Goal: Task Accomplishment & Management: Manage account settings

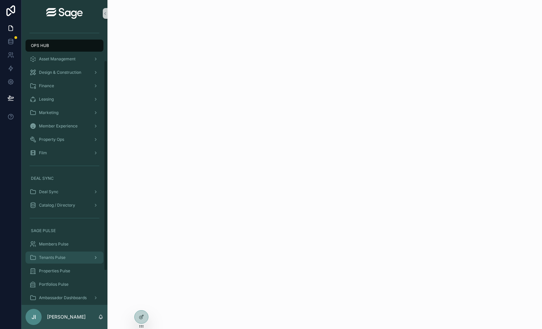
scroll to position [46, 0]
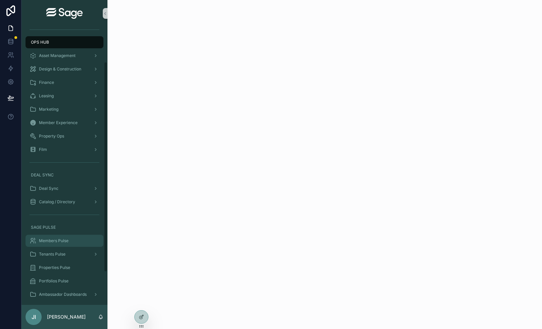
click at [60, 244] on div "Members Pulse" at bounding box center [65, 241] width 70 height 11
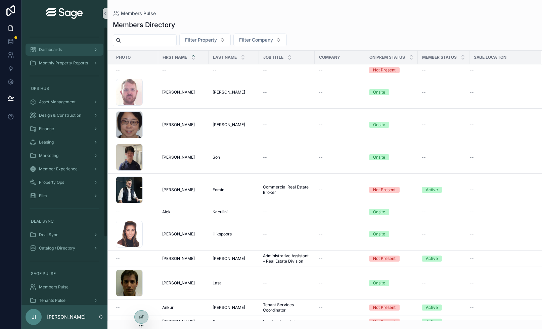
click at [55, 48] on span "Dashboards" at bounding box center [50, 49] width 23 height 5
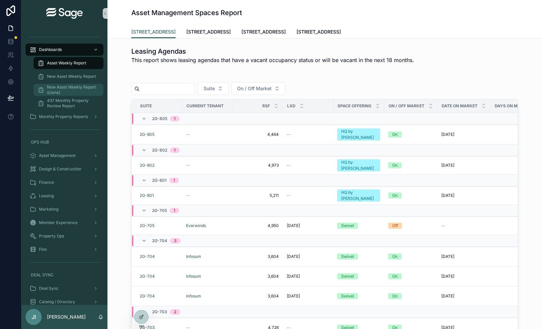
click at [79, 88] on span "New Asset Weekly Report (clone)" at bounding box center [72, 90] width 50 height 11
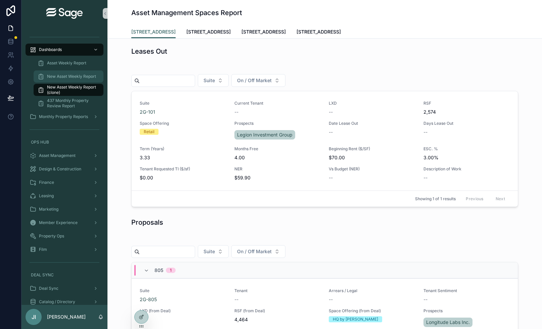
click at [84, 76] on span "New Asset Weekly Report" at bounding box center [71, 76] width 49 height 5
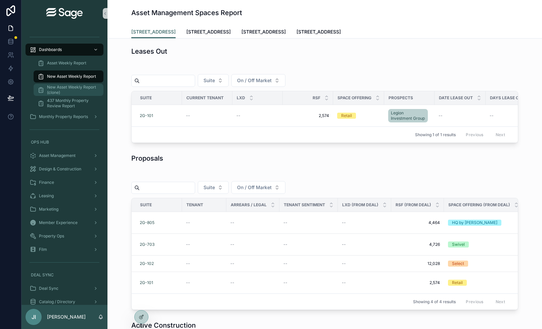
click at [83, 85] on span "New Asset Weekly Report (clone)" at bounding box center [72, 90] width 50 height 11
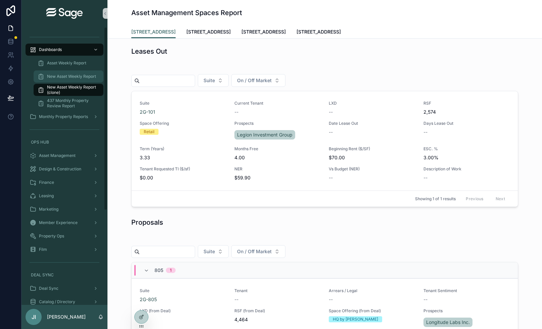
click at [88, 75] on span "New Asset Weekly Report" at bounding box center [71, 76] width 49 height 5
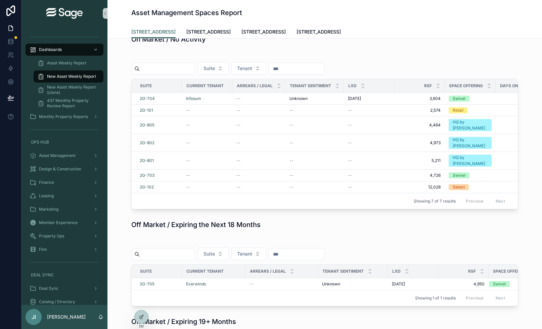
scroll to position [506, 0]
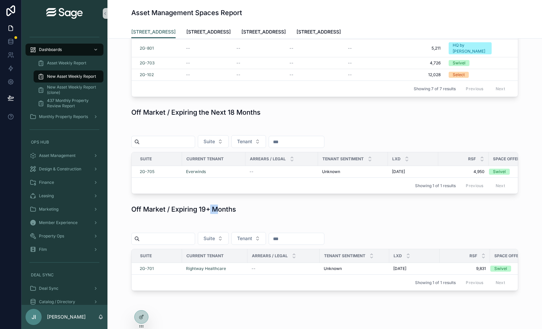
drag, startPoint x: 211, startPoint y: 193, endPoint x: 225, endPoint y: 193, distance: 14.1
click at [225, 205] on h1 "Off Market / Expiring 19+ Months" at bounding box center [183, 209] width 105 height 9
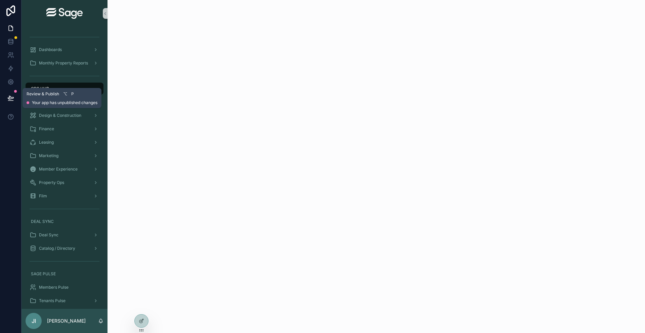
click at [9, 98] on icon at bounding box center [11, 97] width 6 height 3
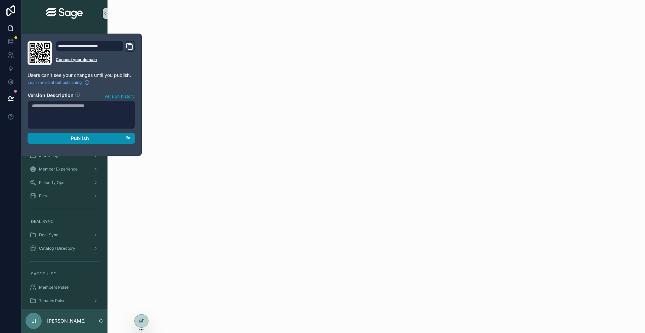
click at [69, 141] on button "Publish" at bounding box center [81, 138] width 107 height 11
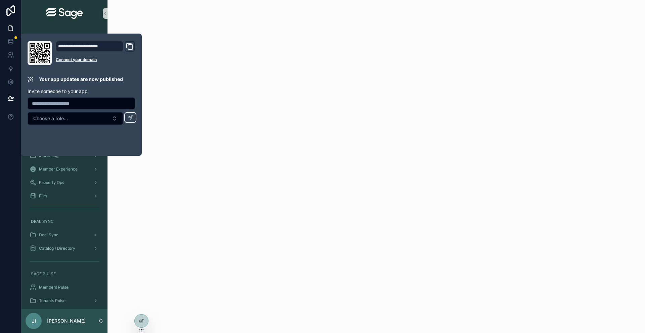
click at [142, 29] on div "scrollable content" at bounding box center [375, 24] width 537 height 48
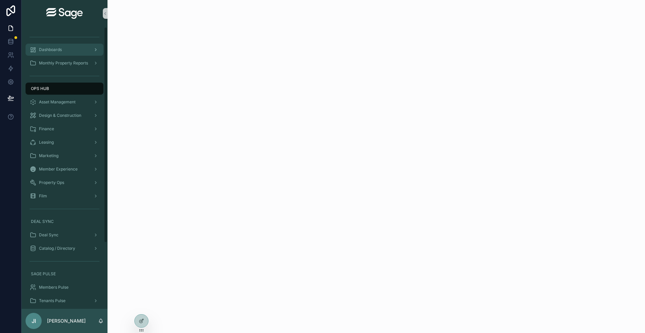
click at [59, 52] on span "Dashboards" at bounding box center [50, 49] width 23 height 5
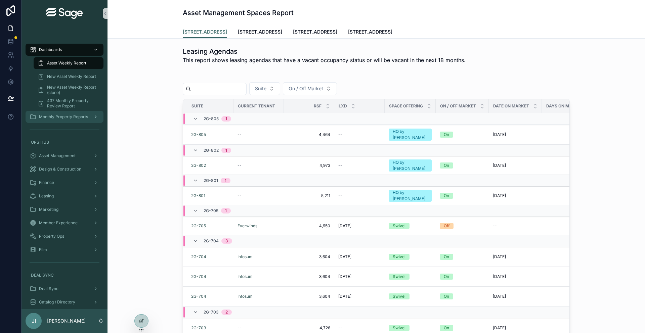
click at [52, 119] on span "Monthly Property Reports" at bounding box center [63, 116] width 49 height 5
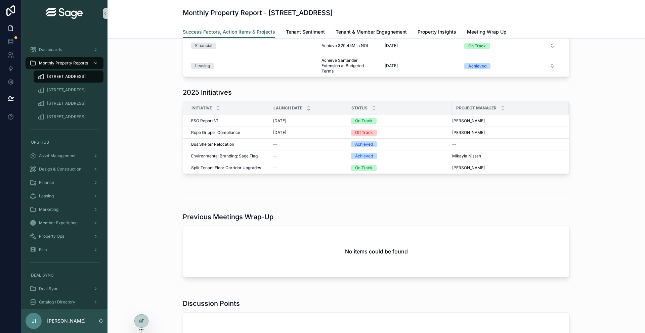
scroll to position [321, 0]
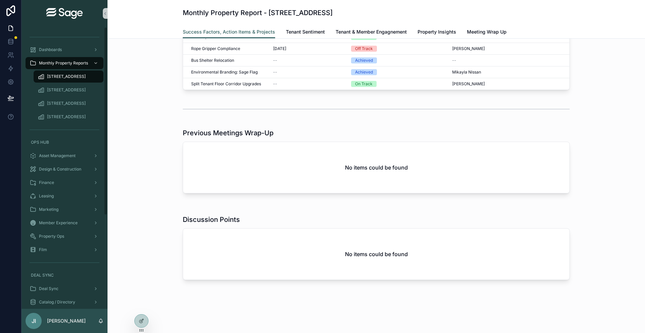
click at [79, 162] on div "Design & Construction" at bounding box center [64, 168] width 86 height 13
click at [78, 157] on div "Asset Management" at bounding box center [65, 155] width 70 height 11
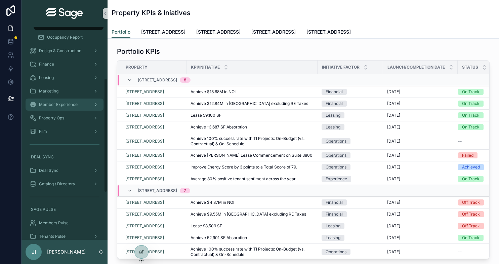
scroll to position [95, 0]
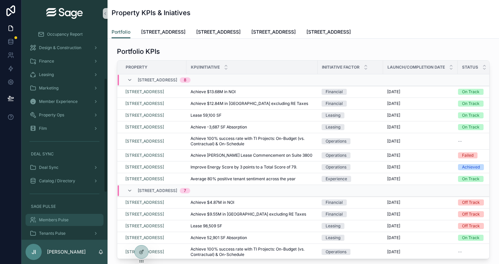
click at [61, 224] on div "Members Pulse" at bounding box center [65, 219] width 70 height 11
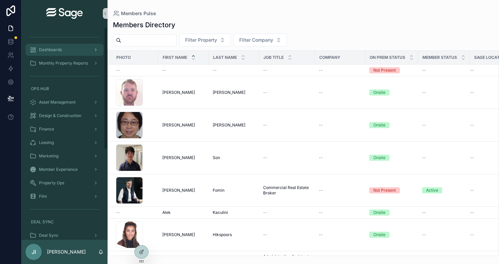
click at [73, 49] on div "Dashboards" at bounding box center [65, 49] width 70 height 11
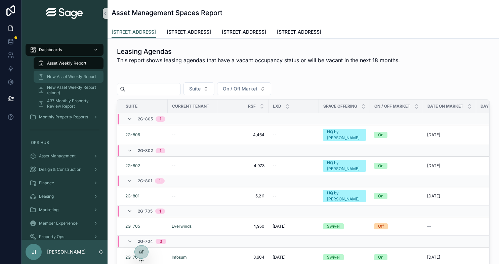
click at [76, 76] on span "New Asset Weekly Report" at bounding box center [71, 76] width 49 height 5
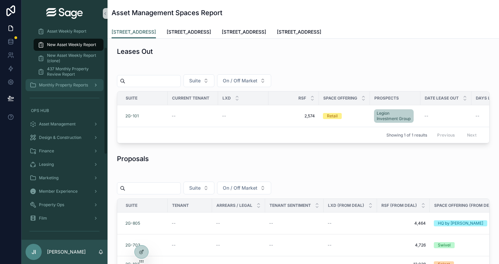
scroll to position [209, 0]
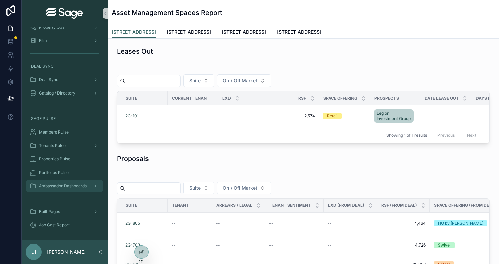
click at [83, 184] on span "Ambassador Dashboards" at bounding box center [63, 185] width 48 height 5
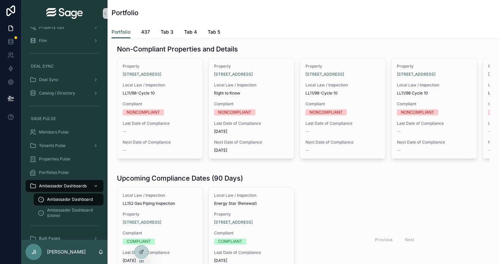
scroll to position [267, 0]
click at [9, 98] on icon at bounding box center [11, 97] width 6 height 3
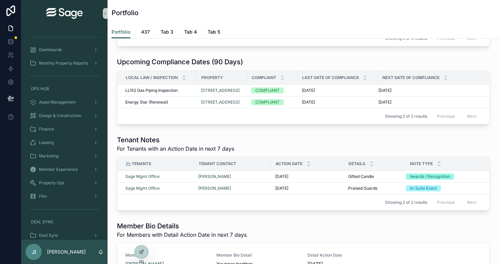
scroll to position [326, 0]
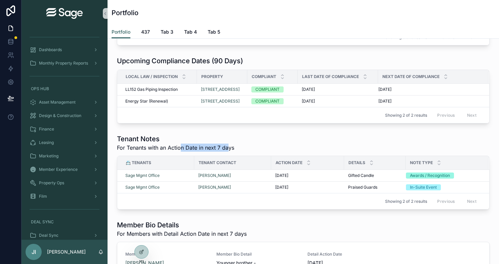
drag, startPoint x: 227, startPoint y: 148, endPoint x: 180, endPoint y: 147, distance: 47.4
click at [180, 147] on span "For Tenants with an Action Date in next 7 days" at bounding box center [175, 147] width 117 height 8
drag, startPoint x: 171, startPoint y: 146, endPoint x: 204, endPoint y: 149, distance: 33.4
click at [204, 149] on span "For Tenants with an Action Date in next 7 days" at bounding box center [175, 147] width 117 height 8
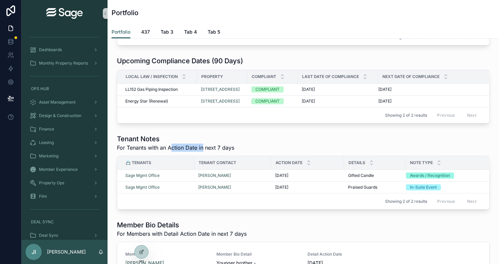
click at [204, 149] on span "For Tenants with an Action Date in next 7 days" at bounding box center [175, 147] width 117 height 8
drag, startPoint x: 204, startPoint y: 149, endPoint x: 184, endPoint y: 149, distance: 20.5
click at [184, 149] on span "For Tenants with an Action Date in next 7 days" at bounding box center [175, 147] width 117 height 8
drag, startPoint x: 206, startPoint y: 148, endPoint x: 158, endPoint y: 146, distance: 48.1
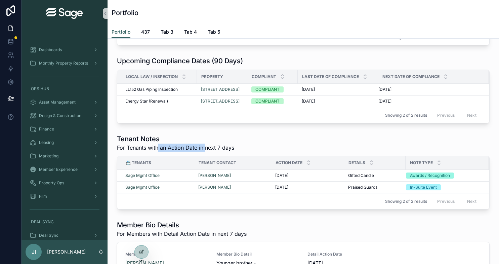
click at [158, 146] on span "For Tenants with an Action Date in next 7 days" at bounding box center [175, 147] width 117 height 8
drag, startPoint x: 149, startPoint y: 146, endPoint x: 211, endPoint y: 150, distance: 61.6
click at [211, 150] on span "For Tenants with an Action Date in next 7 days" at bounding box center [175, 147] width 117 height 8
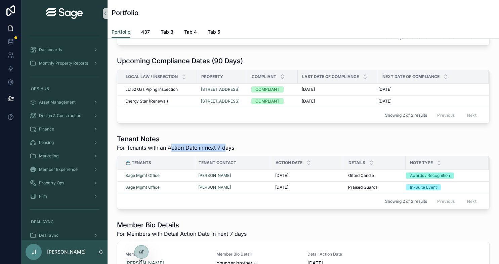
drag, startPoint x: 225, startPoint y: 150, endPoint x: 170, endPoint y: 149, distance: 55.7
click at [170, 149] on span "For Tenants with an Action Date in next 7 days" at bounding box center [175, 147] width 117 height 8
drag, startPoint x: 155, startPoint y: 148, endPoint x: 201, endPoint y: 148, distance: 46.0
click at [201, 148] on span "For Tenants with an Action Date in next 7 days" at bounding box center [175, 147] width 117 height 8
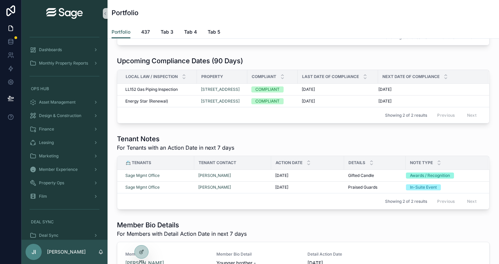
click at [203, 148] on span "For Tenants with an Action Date in next 7 days" at bounding box center [175, 147] width 117 height 8
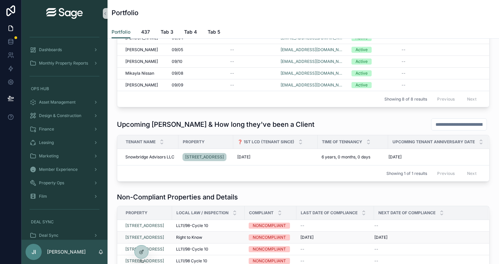
scroll to position [0, 0]
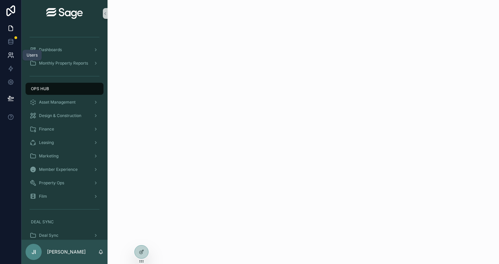
click at [12, 57] on icon at bounding box center [10, 55] width 7 height 7
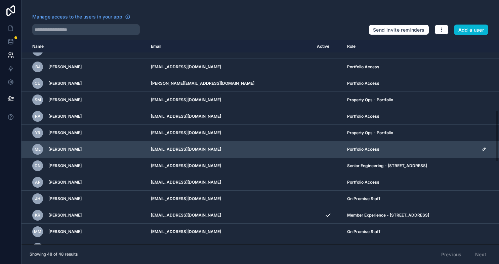
scroll to position [289, 0]
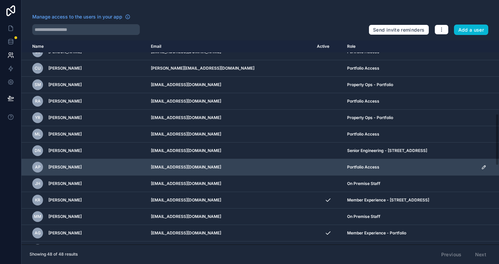
click at [481, 166] on icon "scrollable content" at bounding box center [483, 166] width 5 height 5
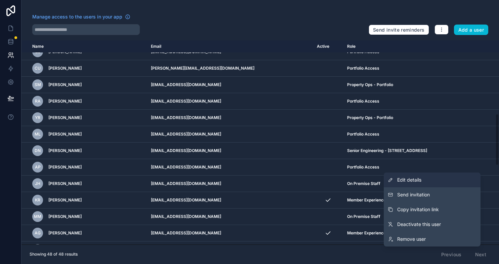
click at [421, 182] on span "Edit details" at bounding box center [409, 179] width 24 height 7
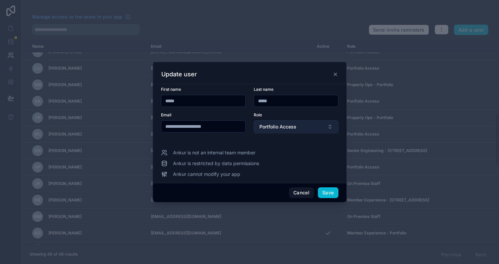
click at [283, 128] on span "Portfolio Access" at bounding box center [277, 126] width 37 height 7
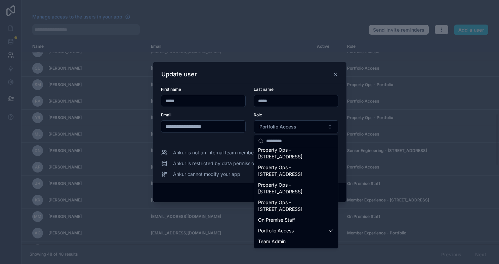
scroll to position [130, 0]
click at [450, 127] on div at bounding box center [249, 132] width 499 height 264
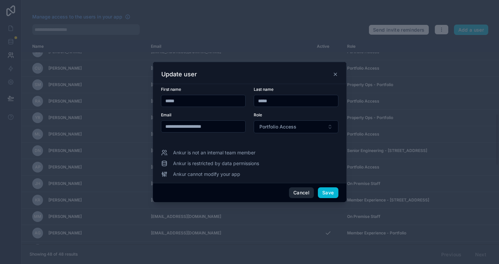
click at [300, 196] on button "Cancel" at bounding box center [301, 192] width 25 height 11
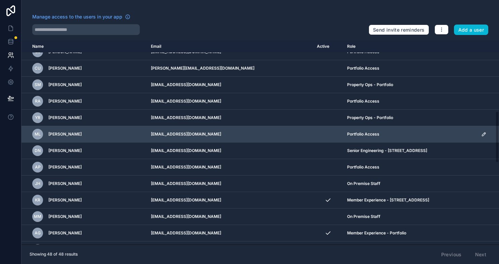
scroll to position [224, 0]
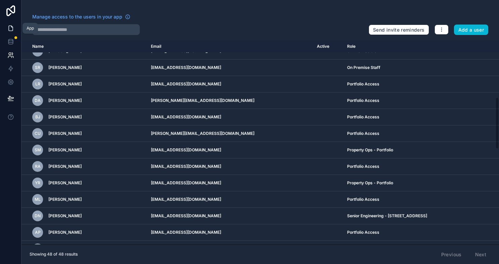
click at [12, 26] on icon at bounding box center [10, 28] width 7 height 7
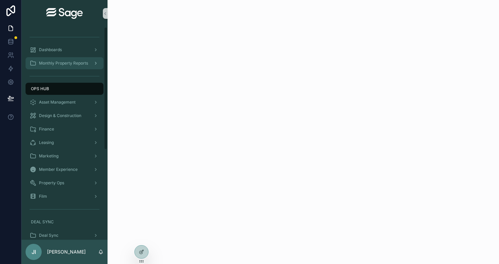
click at [70, 66] on div "Monthly Property Reports" at bounding box center [65, 63] width 70 height 11
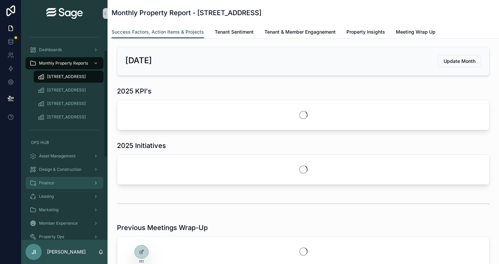
scroll to position [62, 0]
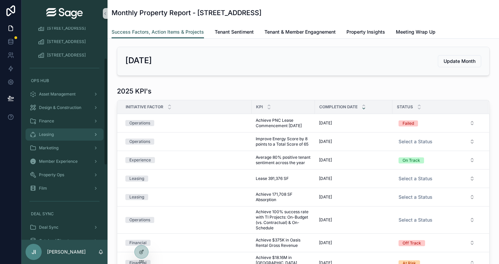
click at [62, 138] on div "Leasing" at bounding box center [65, 134] width 70 height 11
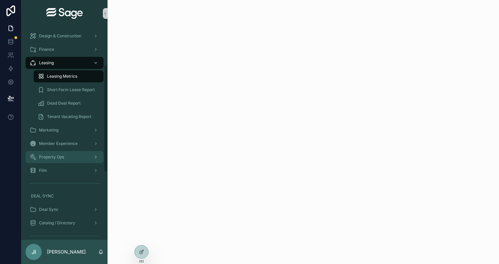
scroll to position [84, 0]
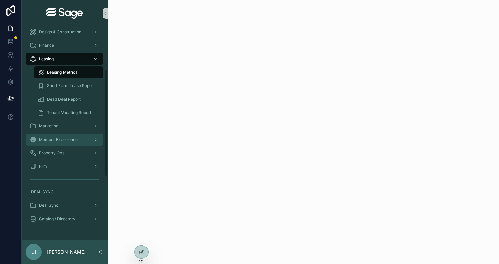
click at [65, 137] on span "Member Experience" at bounding box center [58, 139] width 39 height 5
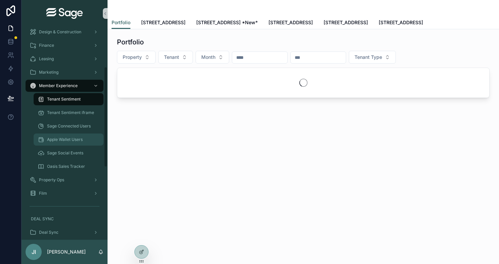
click at [73, 142] on div "Apple Wallet Users" at bounding box center [69, 139] width 62 height 11
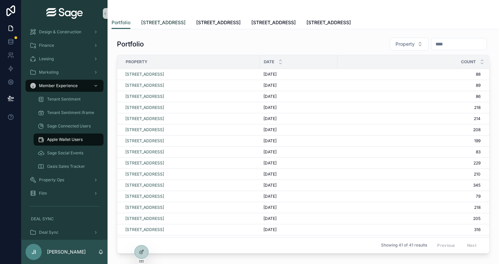
click at [170, 23] on span "[STREET_ADDRESS]" at bounding box center [163, 22] width 44 height 7
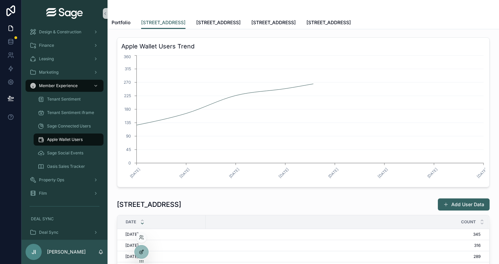
click at [144, 251] on icon at bounding box center [141, 251] width 5 height 5
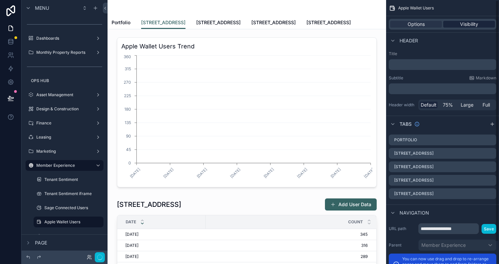
click at [466, 24] on span "Visibility" at bounding box center [469, 24] width 18 height 7
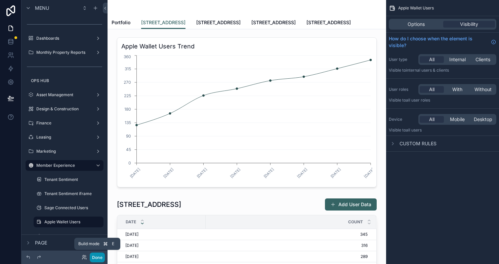
click at [99, 258] on button "Done" at bounding box center [97, 257] width 15 height 10
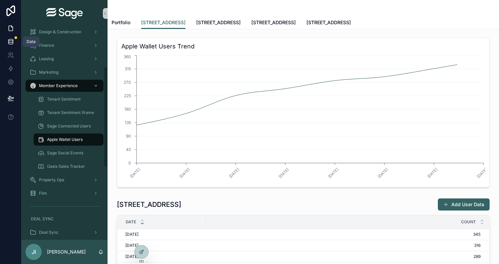
click at [8, 39] on icon at bounding box center [10, 41] width 7 height 7
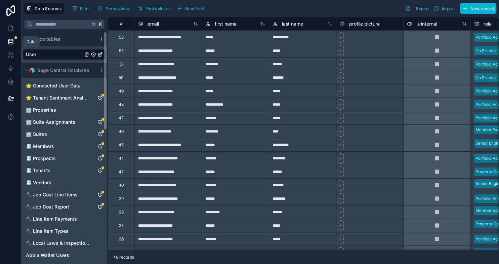
click at [13, 39] on icon at bounding box center [10, 41] width 7 height 7
click at [73, 94] on span "🌟 Tenant Sentiment Analysis" at bounding box center [57, 97] width 63 height 7
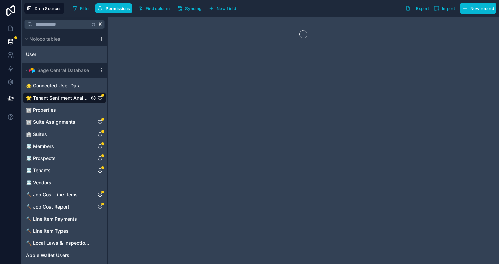
click at [101, 97] on icon "🌟 Tenant Sentiment Analysis" at bounding box center [99, 97] width 5 height 5
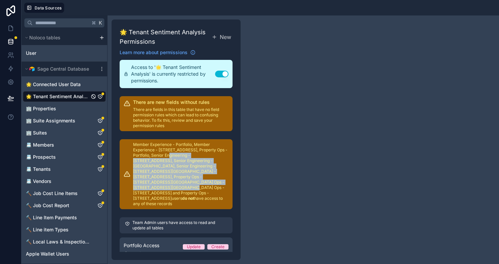
drag, startPoint x: 169, startPoint y: 153, endPoint x: 174, endPoint y: 180, distance: 26.7
click at [174, 180] on p "Member Experience - Portfolio, Member Experience - 437 Madison Avenue, Property…" at bounding box center [180, 174] width 95 height 64
drag, startPoint x: 176, startPoint y: 189, endPoint x: 169, endPoint y: 155, distance: 35.0
click at [169, 156] on p "Member Experience - Portfolio, Member Experience - 437 Madison Avenue, Property…" at bounding box center [180, 174] width 95 height 64
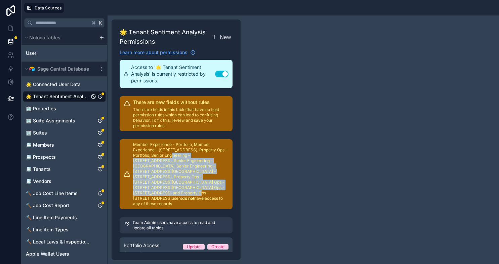
click at [169, 155] on p "Member Experience - Portfolio, Member Experience - 437 Madison Avenue, Property…" at bounding box center [180, 174] width 95 height 64
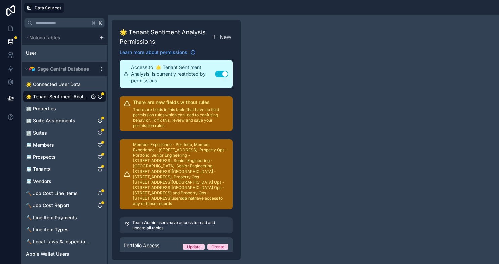
drag, startPoint x: 162, startPoint y: 148, endPoint x: 175, endPoint y: 199, distance: 52.8
click at [175, 199] on div "🌟 Tenant Sentiment Analysis Permissions New Learn more about permissions Access…" at bounding box center [175, 139] width 129 height 240
click at [177, 191] on p "Member Experience - Portfolio, Member Experience - 437 Madison Avenue, Property…" at bounding box center [180, 174] width 95 height 64
click at [286, 125] on div "🌟 Tenant Sentiment Analysis Permissions New Learn more about permissions Access…" at bounding box center [302, 139] width 391 height 248
